Goal: Communication & Community: Answer question/provide support

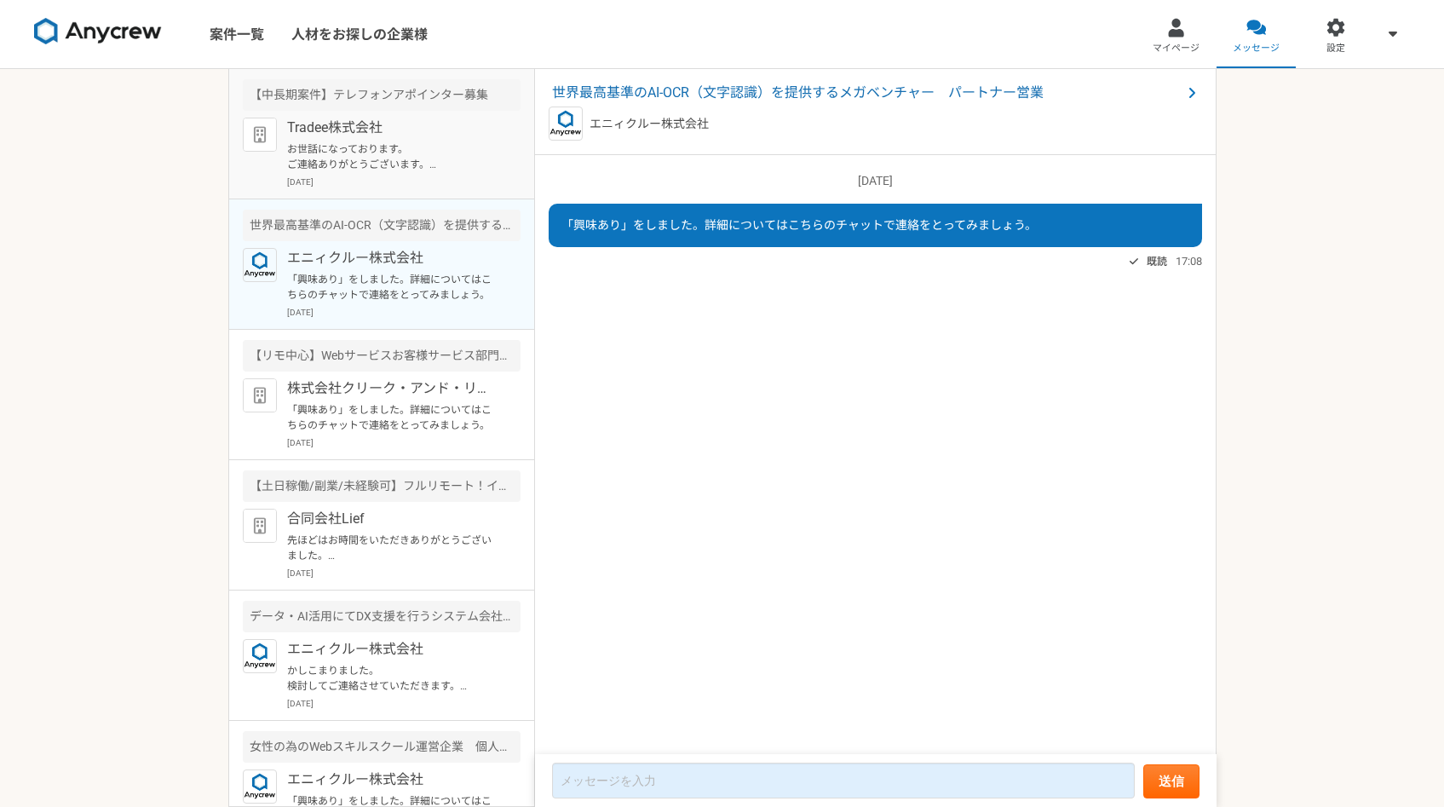
click at [417, 148] on p "お世話になっております。 ご連絡ありがとうございます。 いただいた件、社内上申にあたり確認したいのですが、①,②共に時給3500円以上を希望の認識でお間違いな…" at bounding box center [392, 156] width 210 height 31
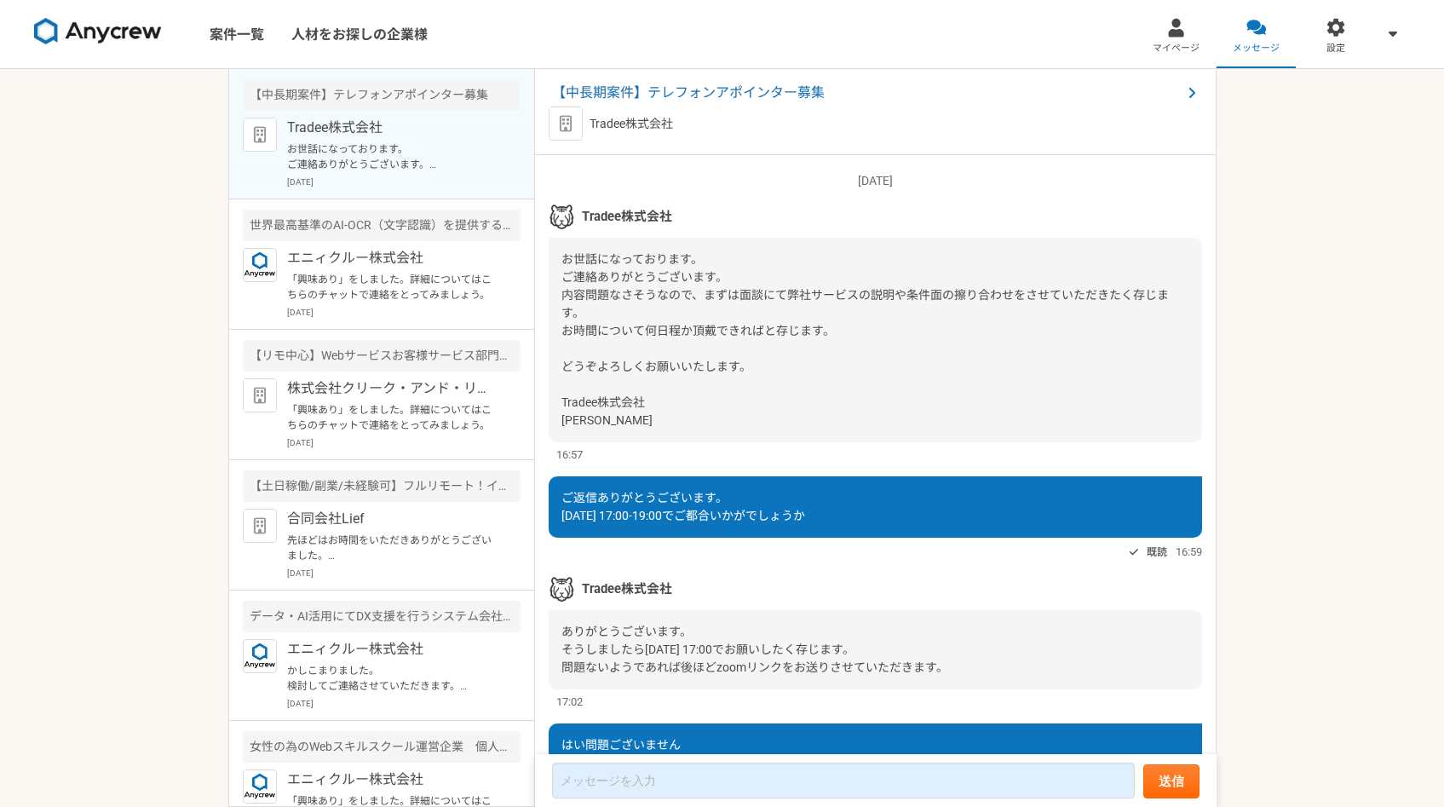
scroll to position [2478, 0]
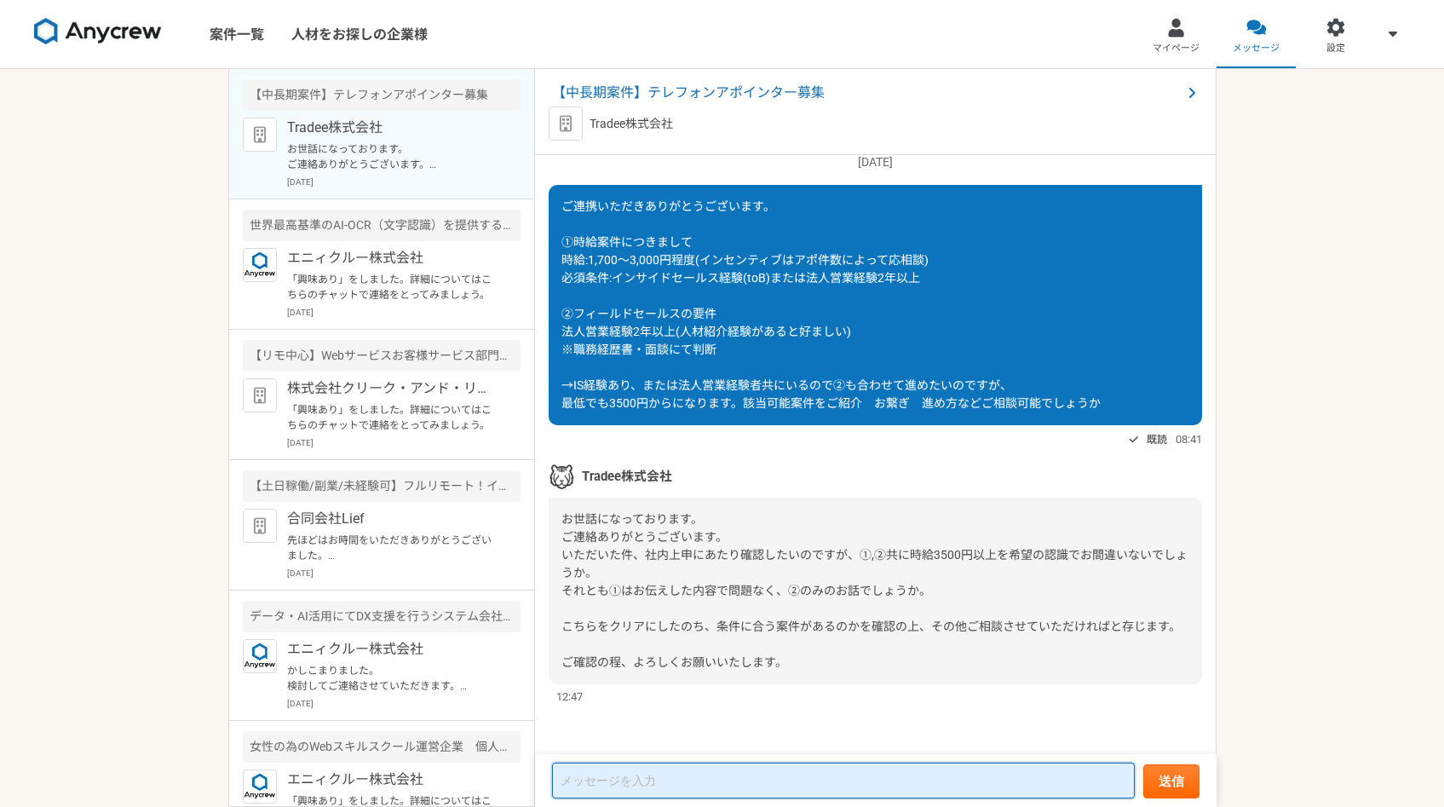
click at [678, 793] on textarea at bounding box center [843, 780] width 583 height 36
type textarea "t"
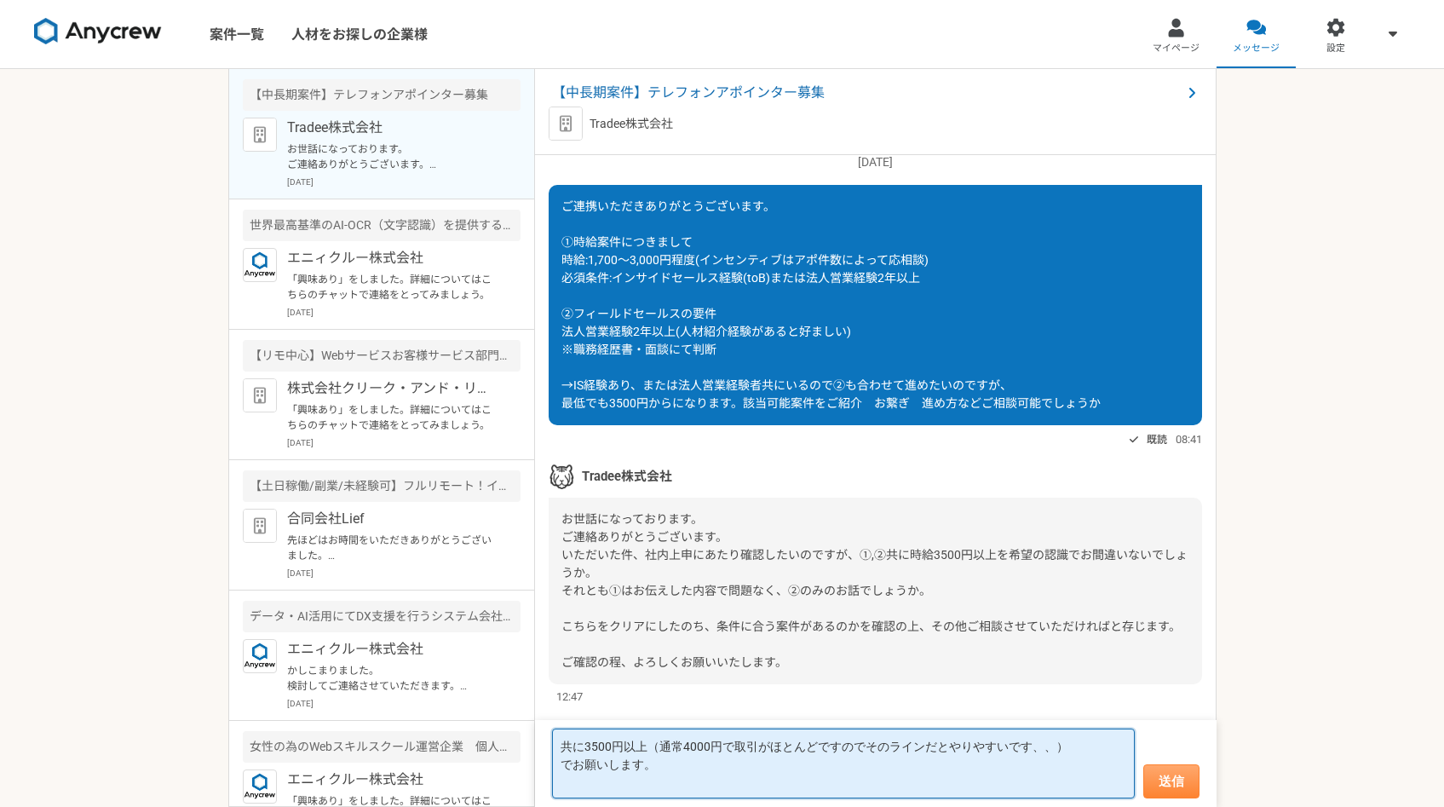
type textarea "共に3500円以上（通常4000円で取引がほとんどですのでそのラインだとやりやすいです、、） でお願いします。"
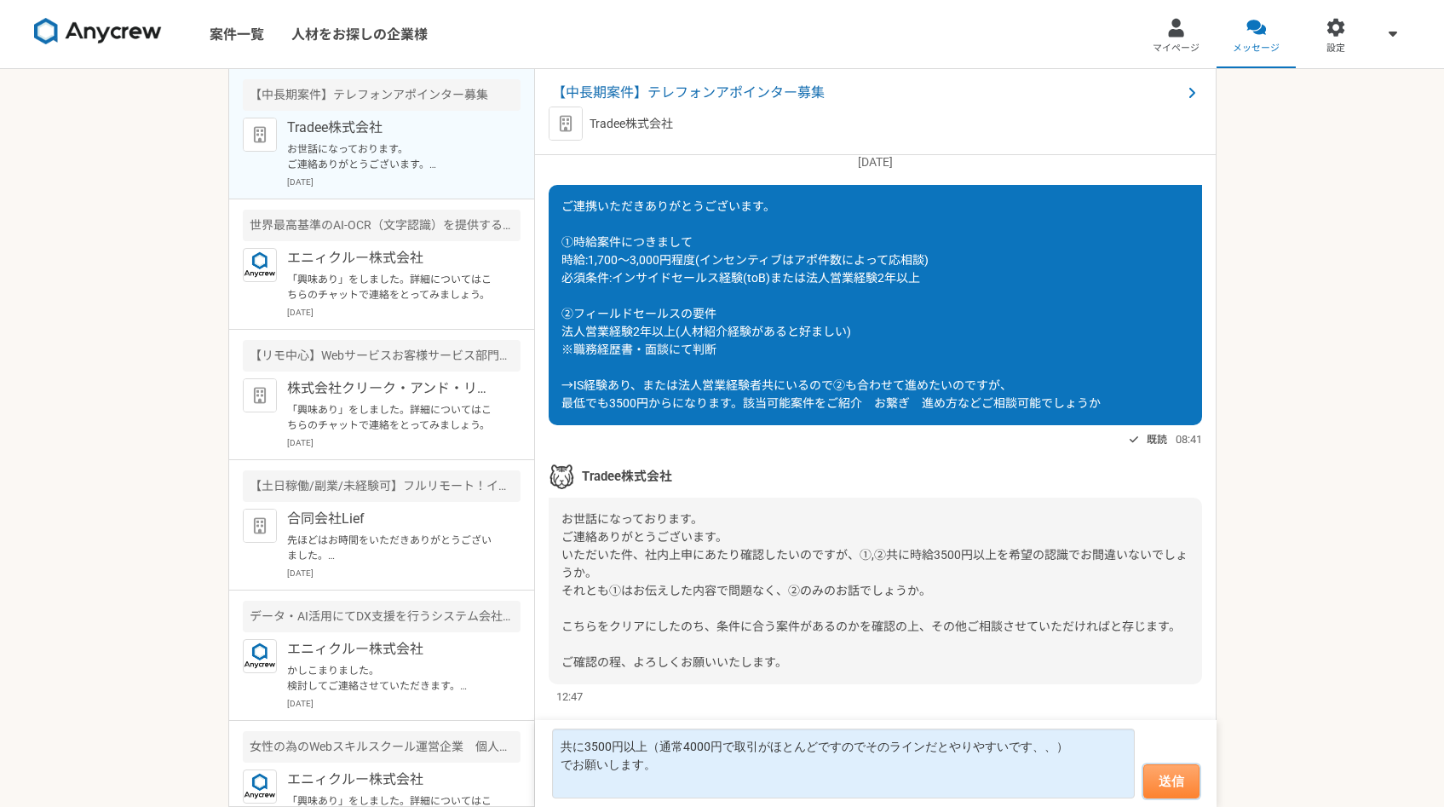
click at [1164, 794] on button "送信" at bounding box center [1171, 781] width 56 height 34
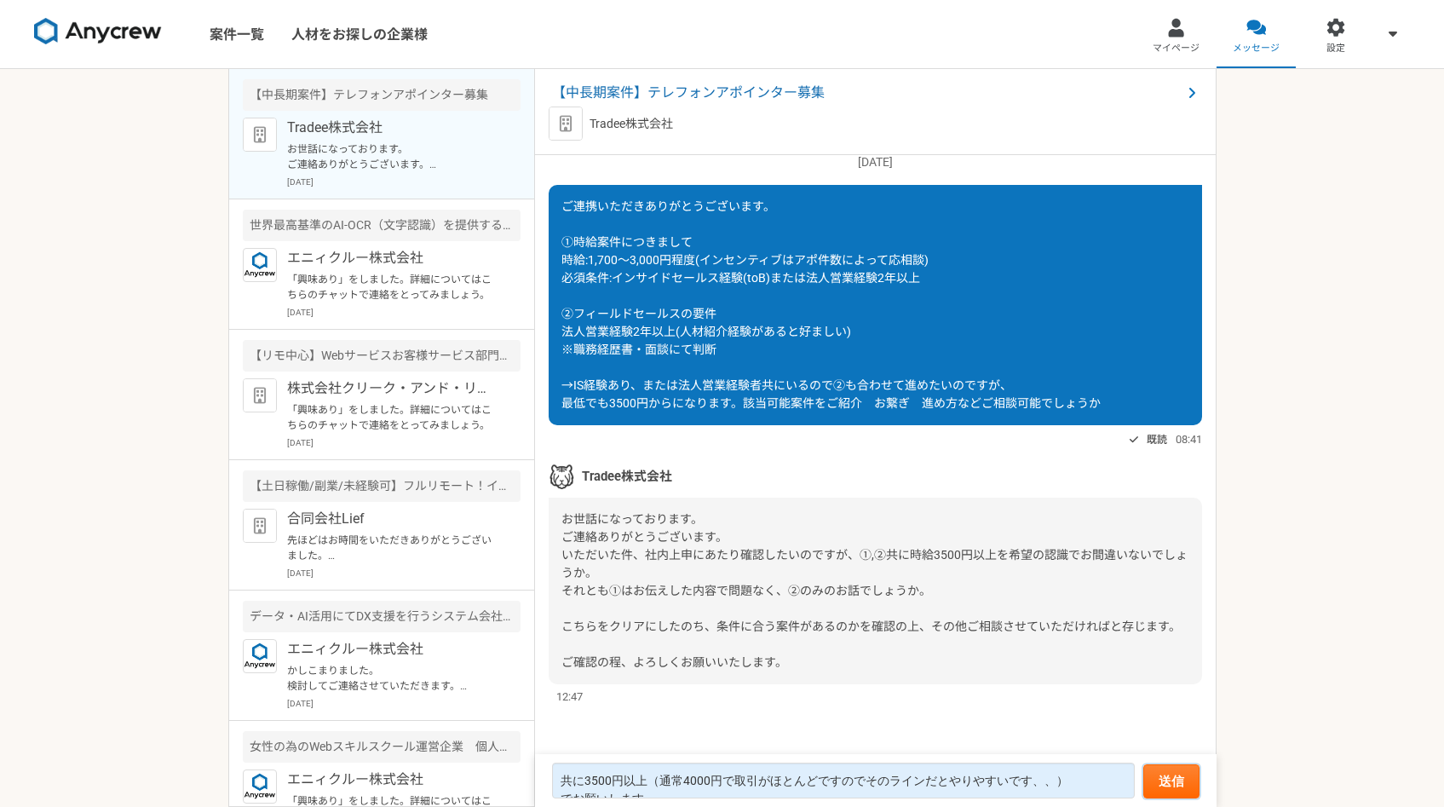
scroll to position [2301, 0]
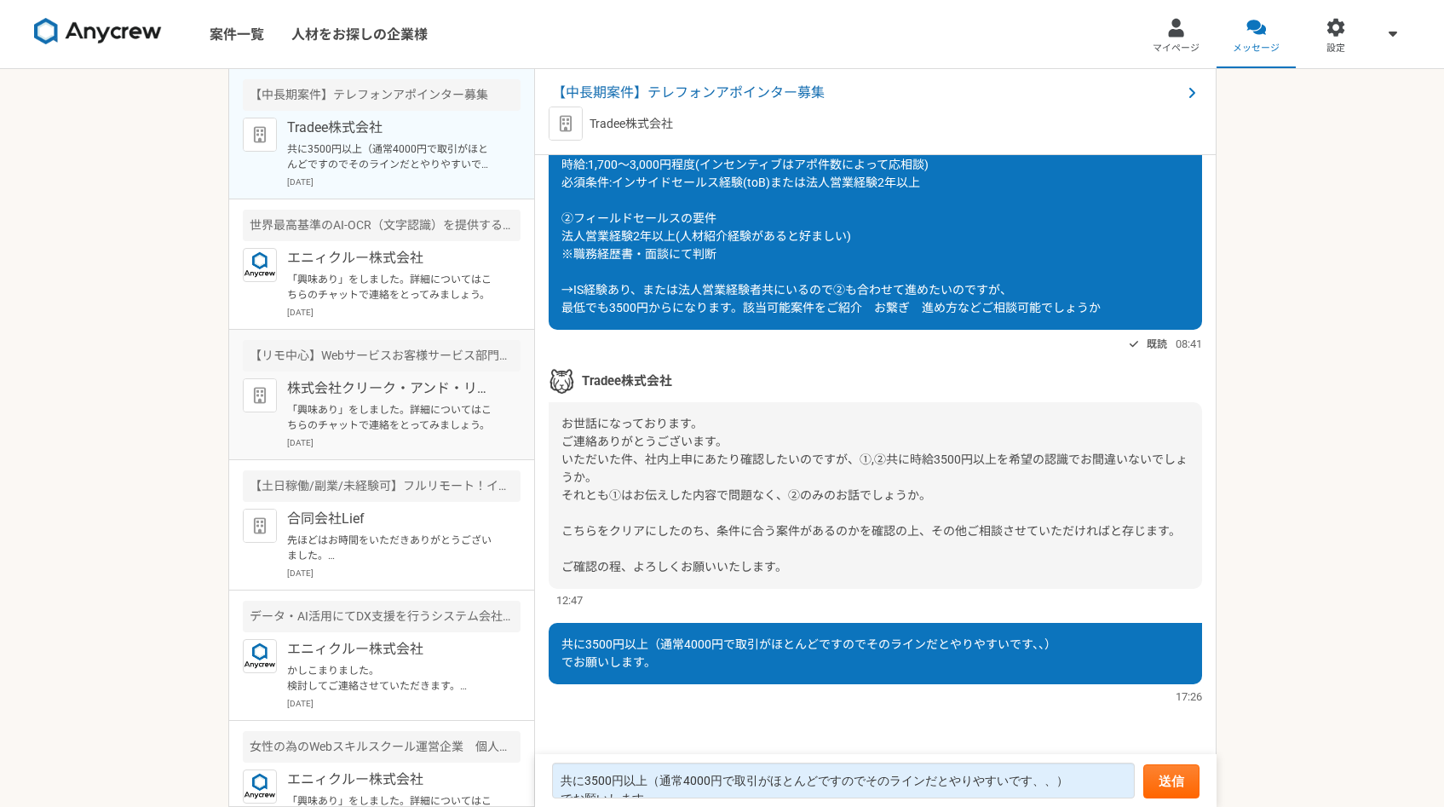
click at [365, 418] on p "「興味あり」をしました。詳細についてはこちらのチャットで連絡をとってみましょう。" at bounding box center [392, 417] width 210 height 31
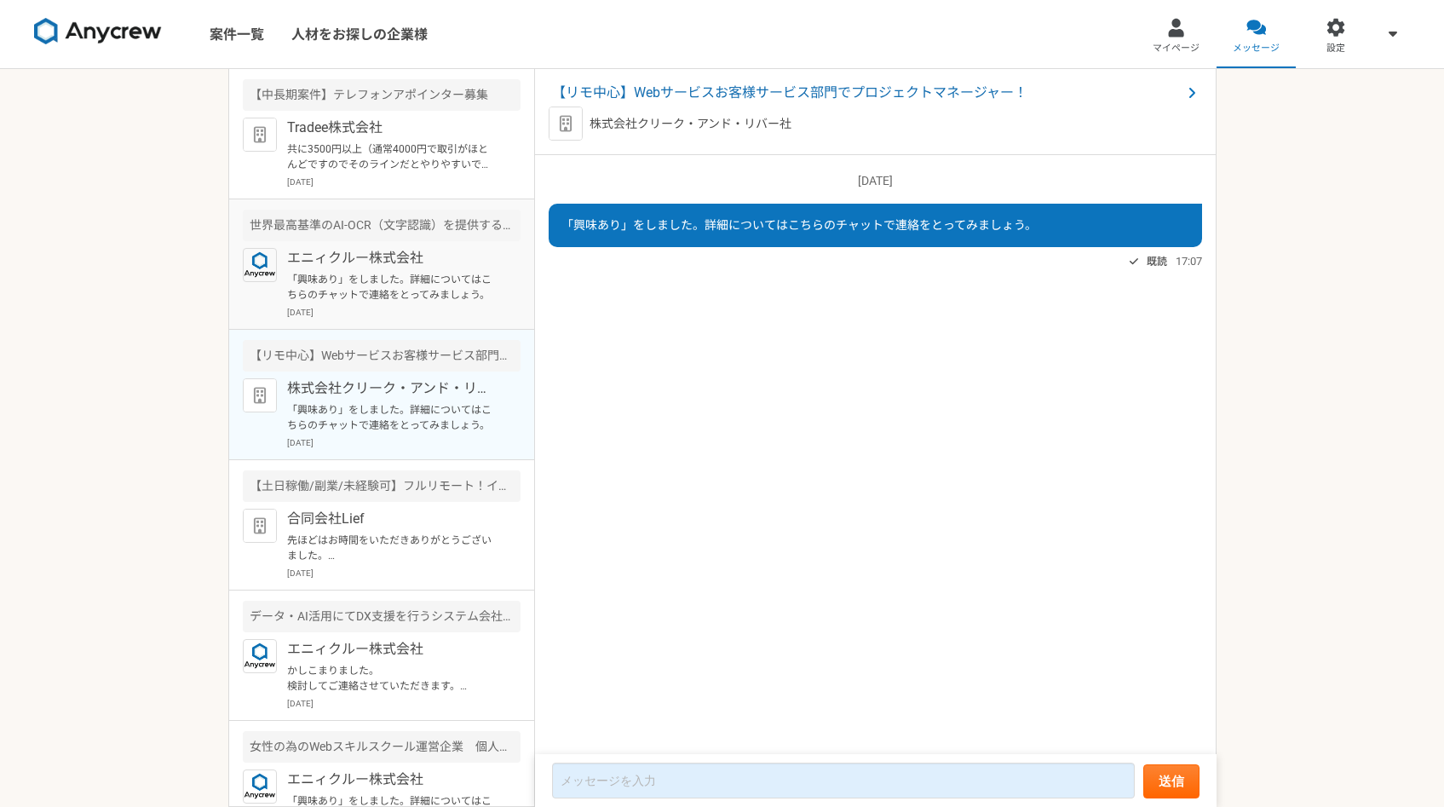
click at [364, 284] on p "「興味あり」をしました。詳細についてはこちらのチャットで連絡をとってみましょう。" at bounding box center [392, 287] width 210 height 31
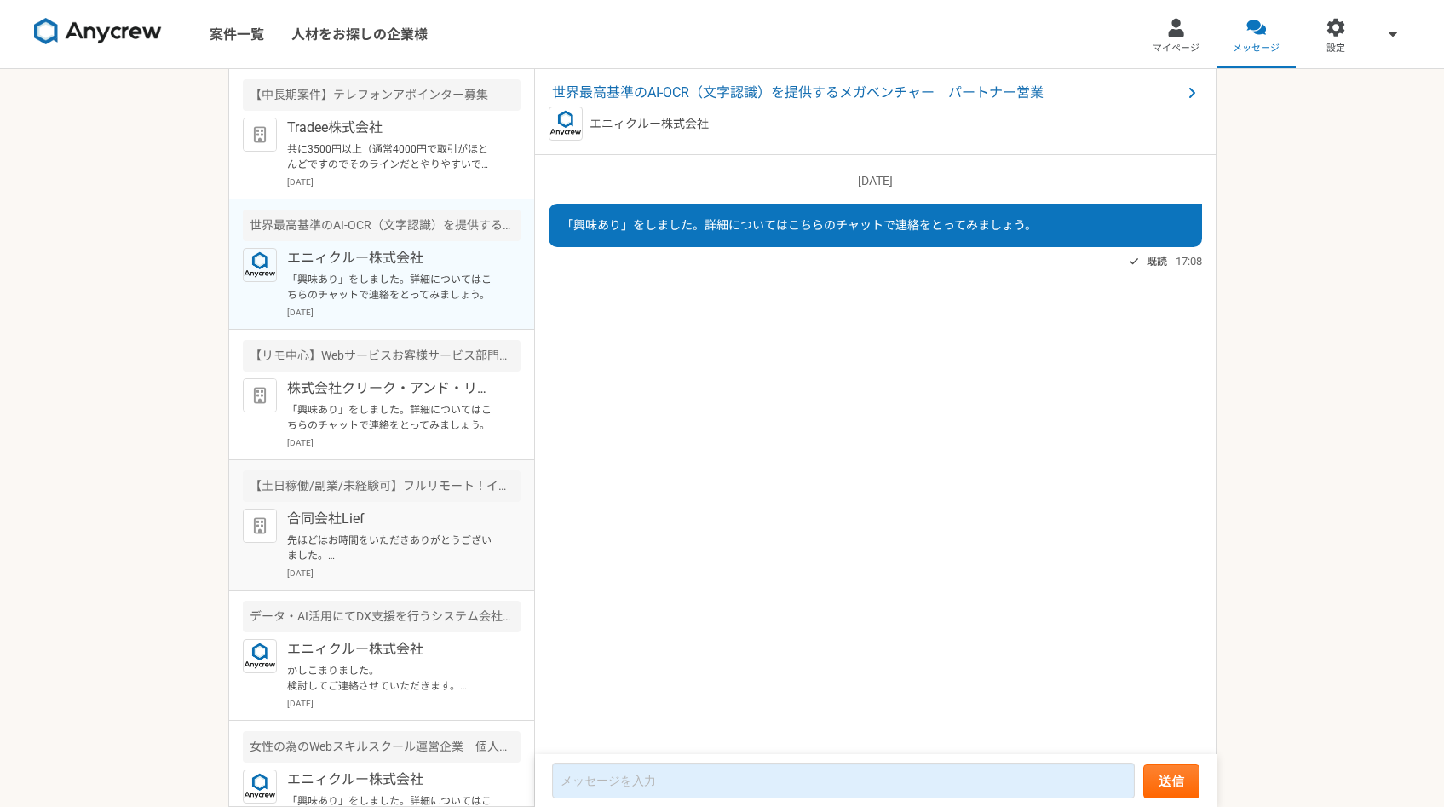
click at [352, 554] on p "先ほどはお時間をいただきありがとうございました。 ご質問等あればご連絡ください。 よろしくお願いします。 ・商材概要 [DEMOGRAPHIC_DATA]人材…" at bounding box center [392, 547] width 210 height 31
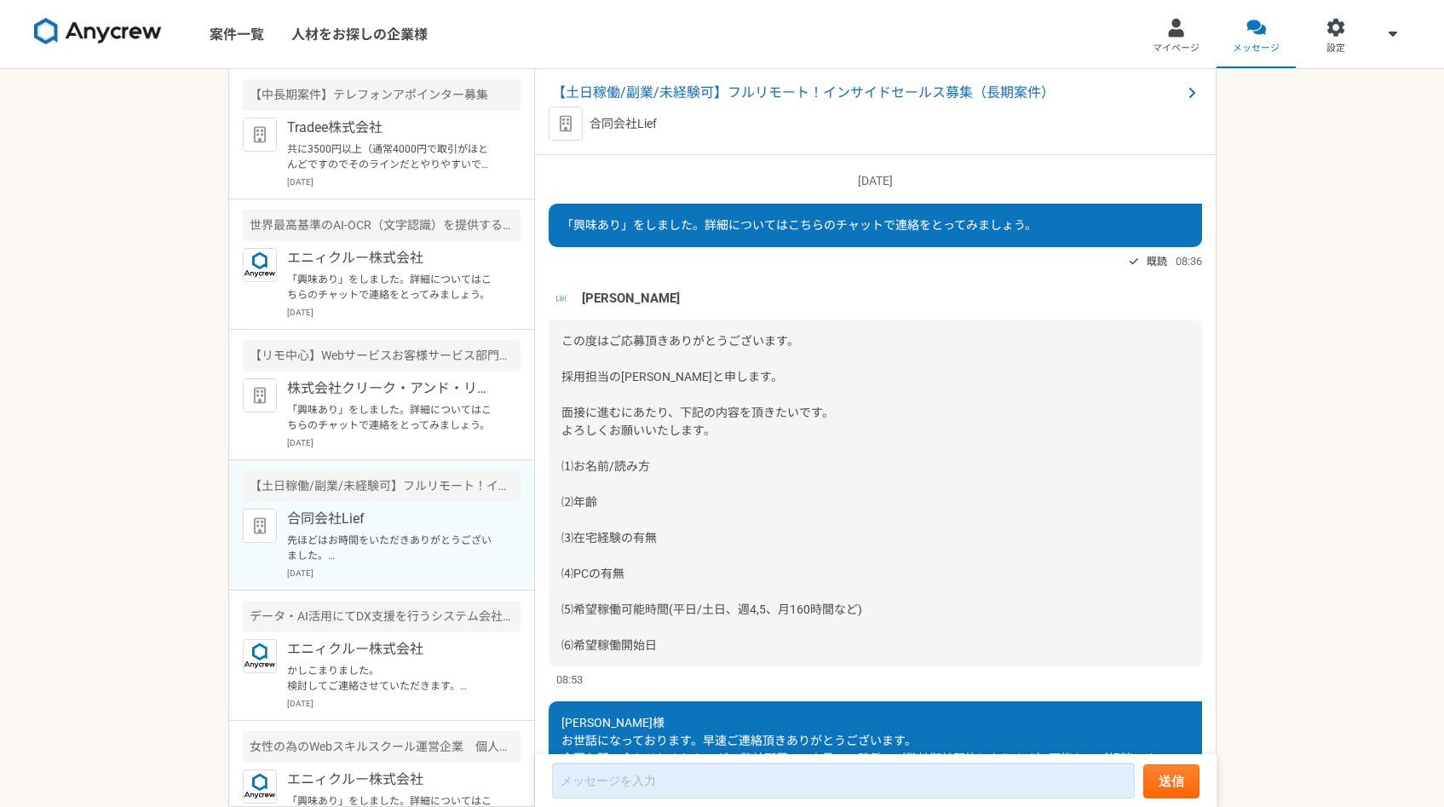
scroll to position [1232, 0]
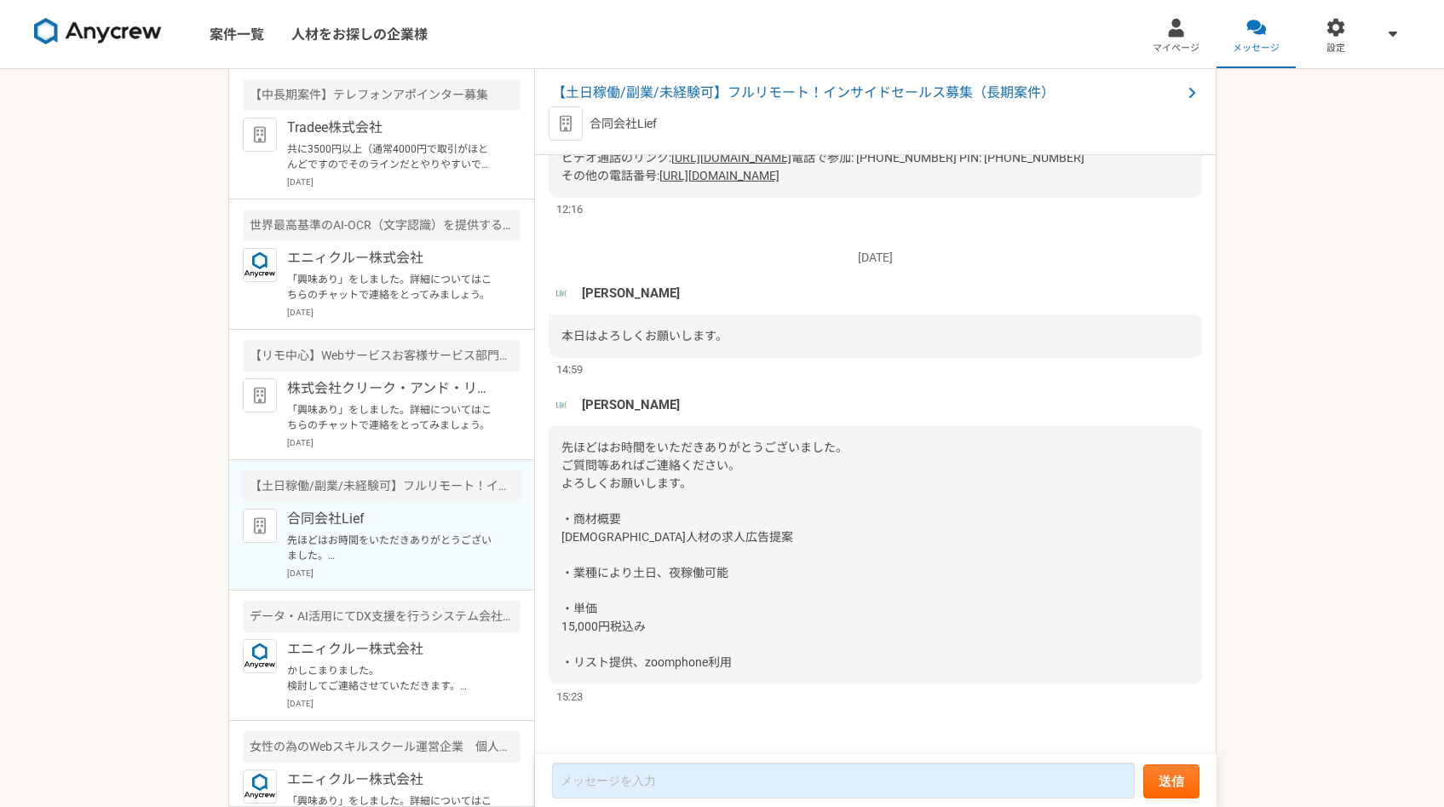
click at [790, 670] on div "先ほどはお時間をいただきありがとうございました。 ご質問等あればご連絡ください。 よろしくお願いします。 ・商材概要 [DEMOGRAPHIC_DATA]人材…" at bounding box center [875, 555] width 653 height 258
drag, startPoint x: 575, startPoint y: 572, endPoint x: 737, endPoint y: 658, distance: 183.3
click at [737, 659] on div "先ほどはお時間をいただきありがとうございました。 ご質問等あればご連絡ください。 よろしくお願いします。 ・商材概要 [DEMOGRAPHIC_DATA]人材…" at bounding box center [875, 555] width 653 height 258
click at [737, 658] on div "先ほどはお時間をいただきありがとうございました。 ご質問等あればご連絡ください。 よろしくお願いします。 ・商材概要 [DEMOGRAPHIC_DATA]人材…" at bounding box center [875, 555] width 653 height 258
click at [422, 169] on p "共に3500円以上（通常4000円で取引がほとんどですのでそのラインだとやりやすいです、、） でお願いします。" at bounding box center [392, 156] width 210 height 31
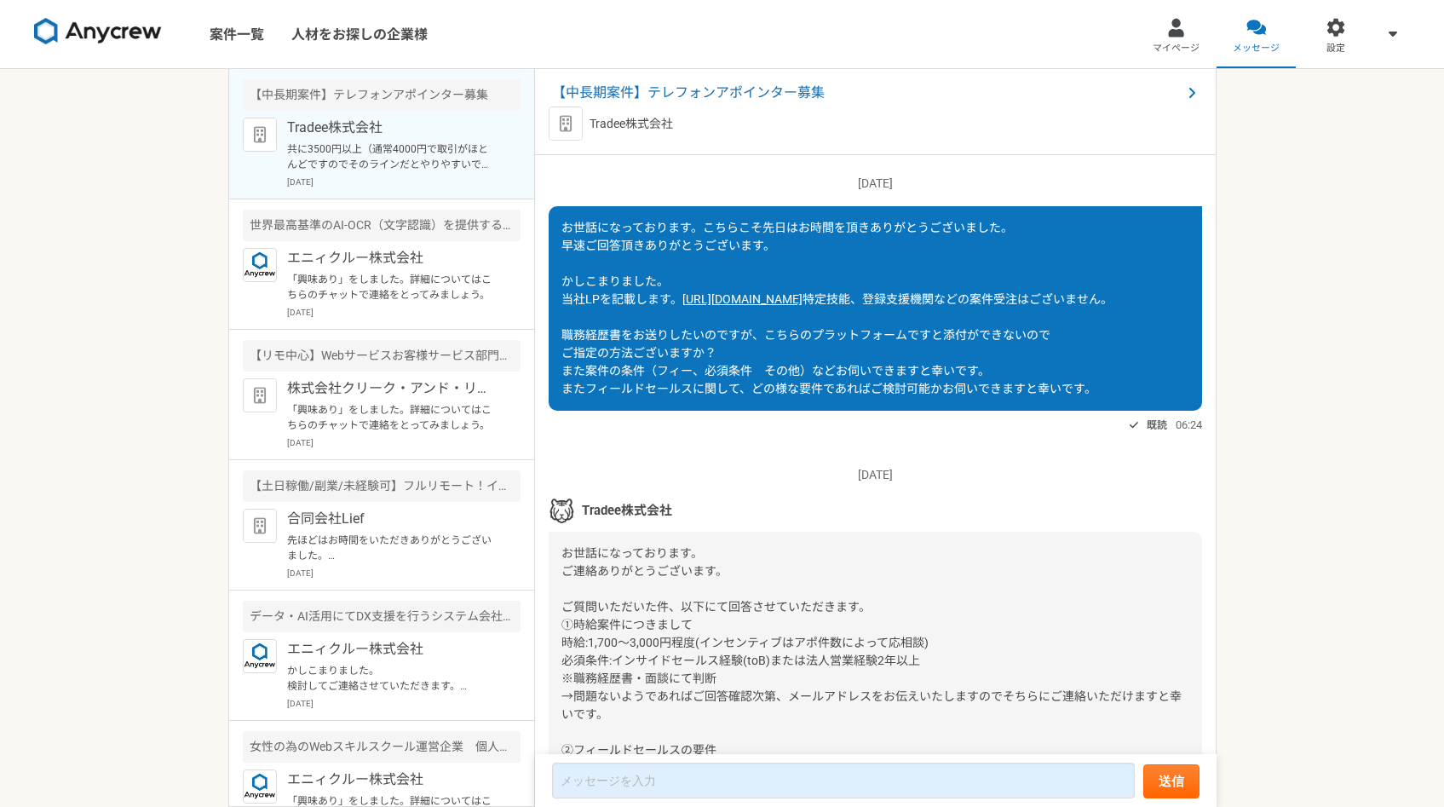
scroll to position [2301, 0]
